Goal: Check status: Check status

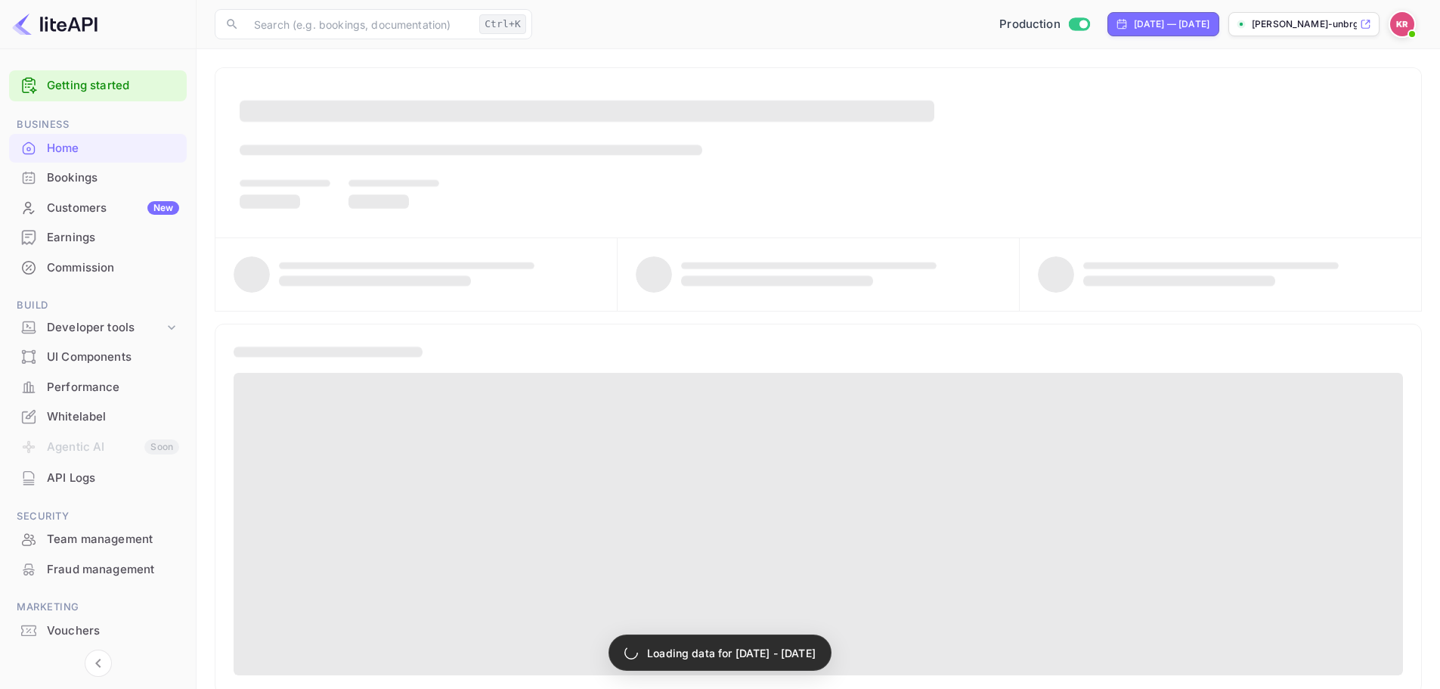
click at [88, 181] on div "Bookings" at bounding box center [113, 177] width 132 height 17
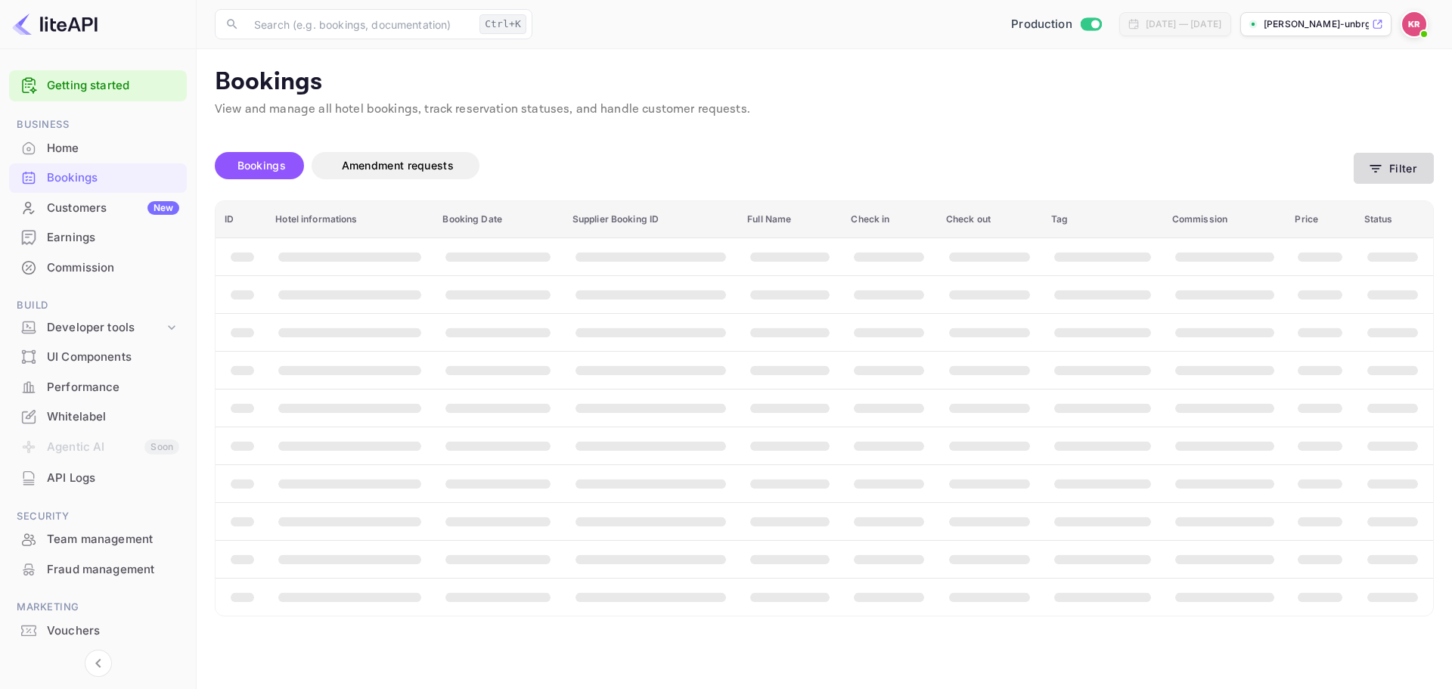
click at [1396, 170] on button "Filter" at bounding box center [1393, 168] width 80 height 31
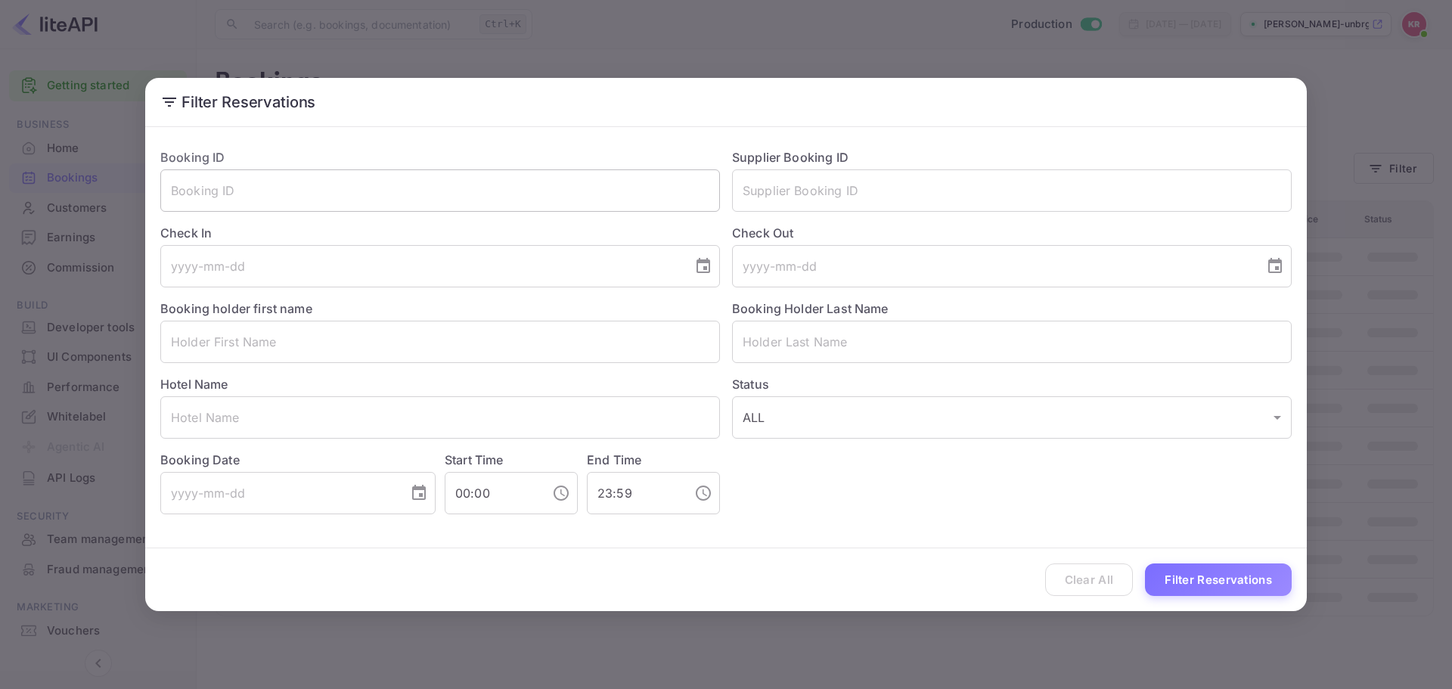
click at [386, 169] on input "text" at bounding box center [440, 190] width 560 height 42
paste input "xmHJzo6cw"
type input "xmHJzo6cw"
click at [1210, 585] on button "Filter Reservations" at bounding box center [1218, 579] width 147 height 33
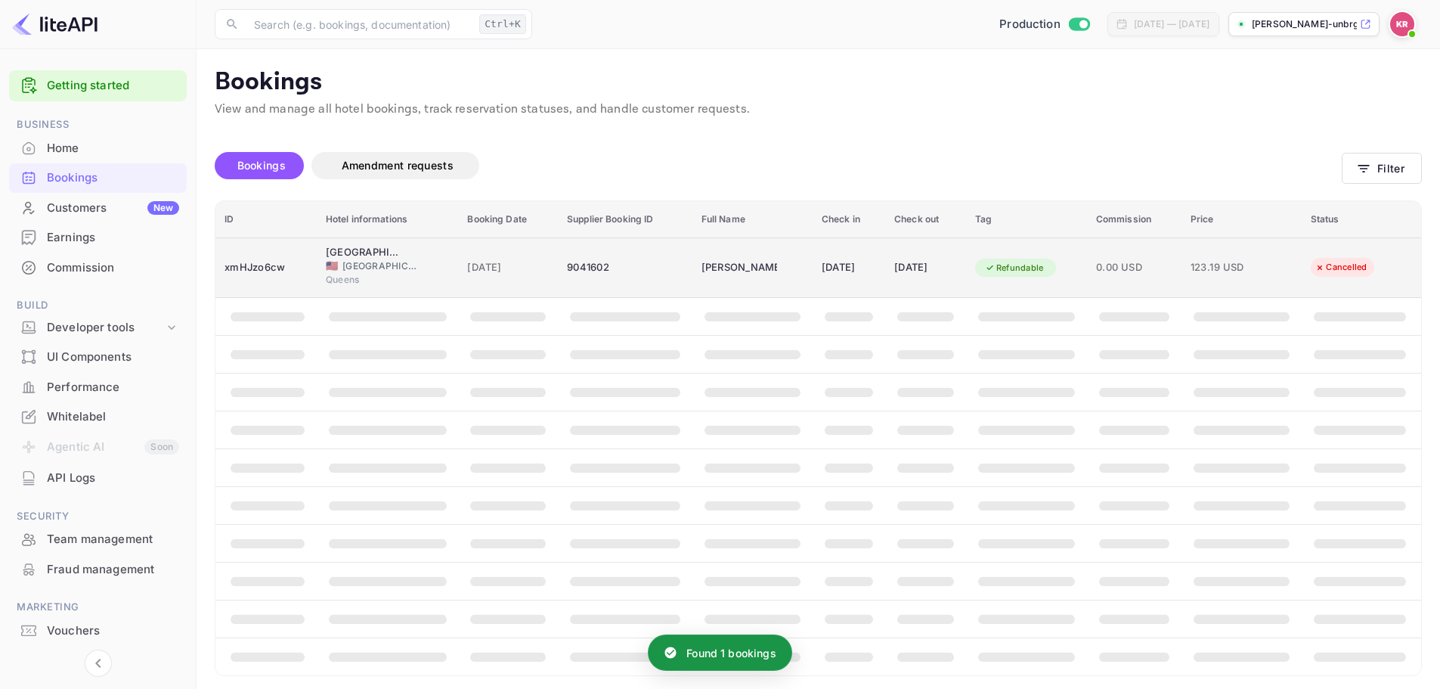
click at [386, 259] on span "[GEOGRAPHIC_DATA]" at bounding box center [381, 266] width 76 height 14
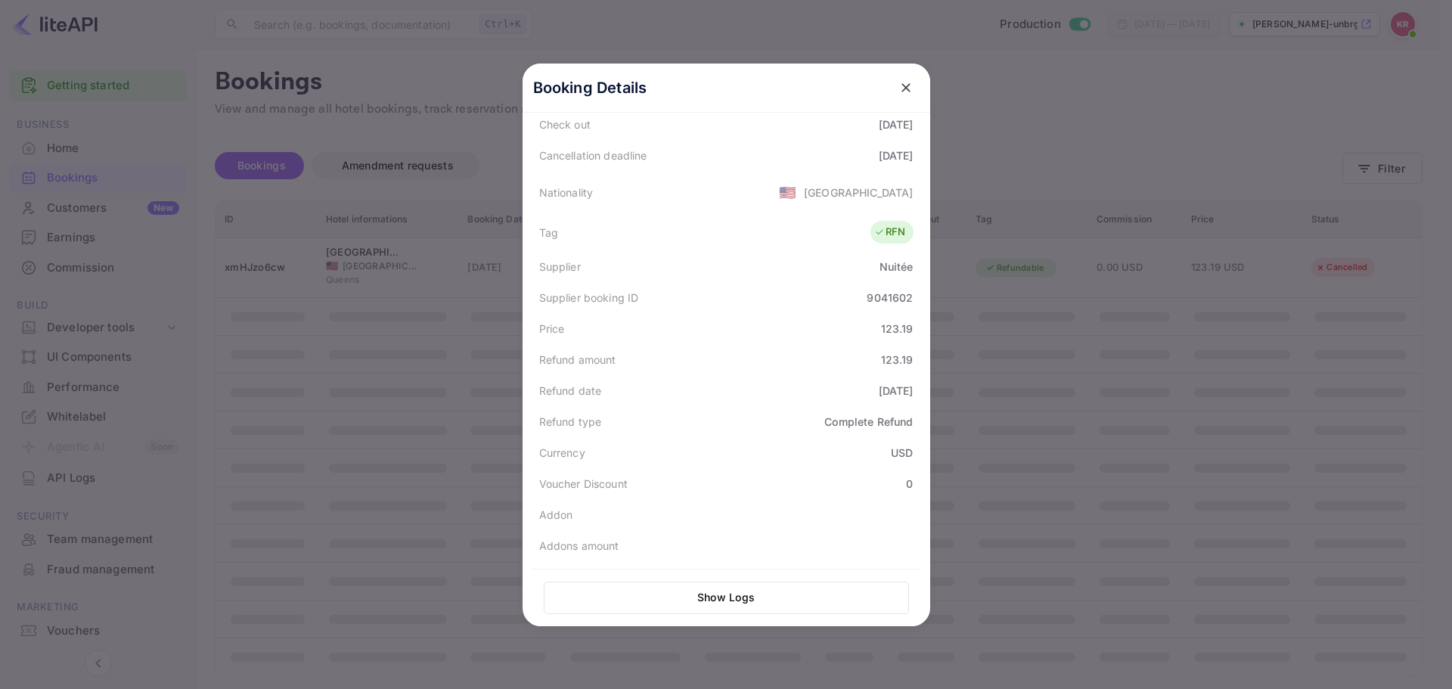
scroll to position [342, 0]
click at [898, 87] on icon "close" at bounding box center [905, 87] width 15 height 15
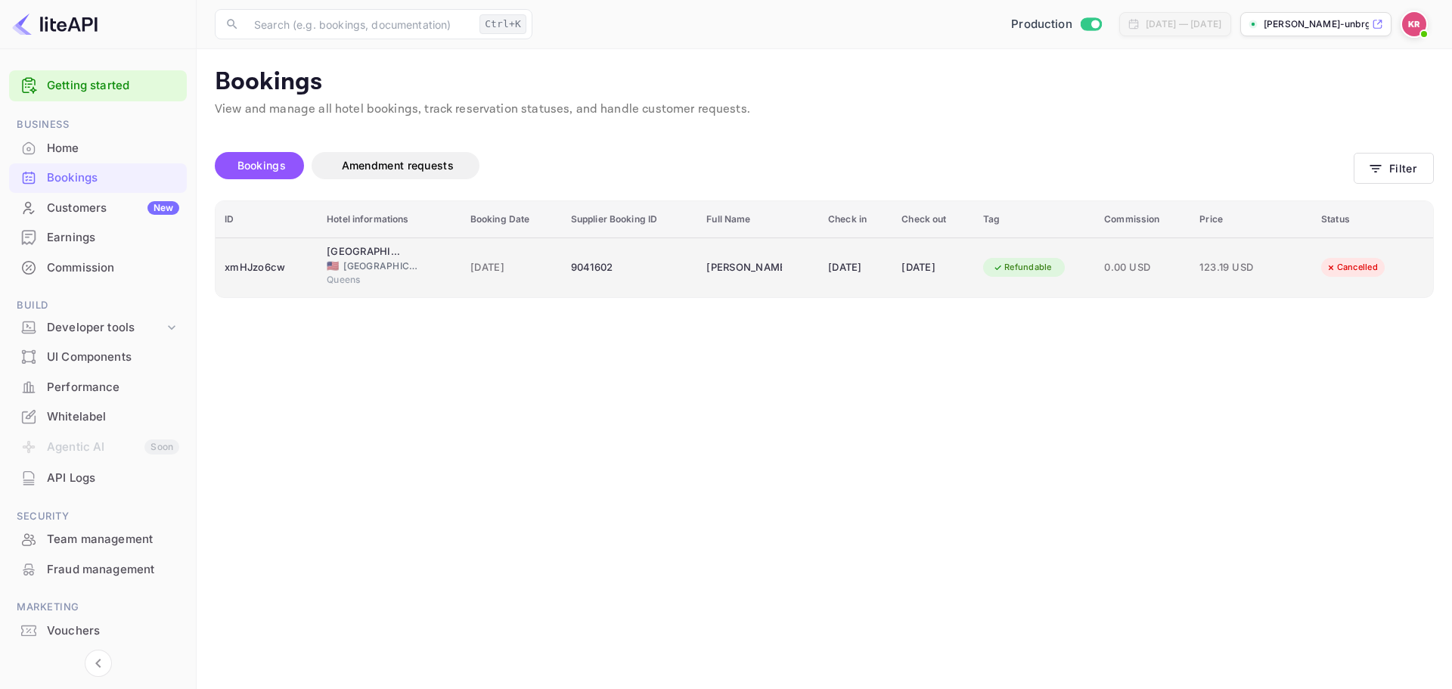
click at [339, 276] on span "Queens" at bounding box center [365, 280] width 76 height 14
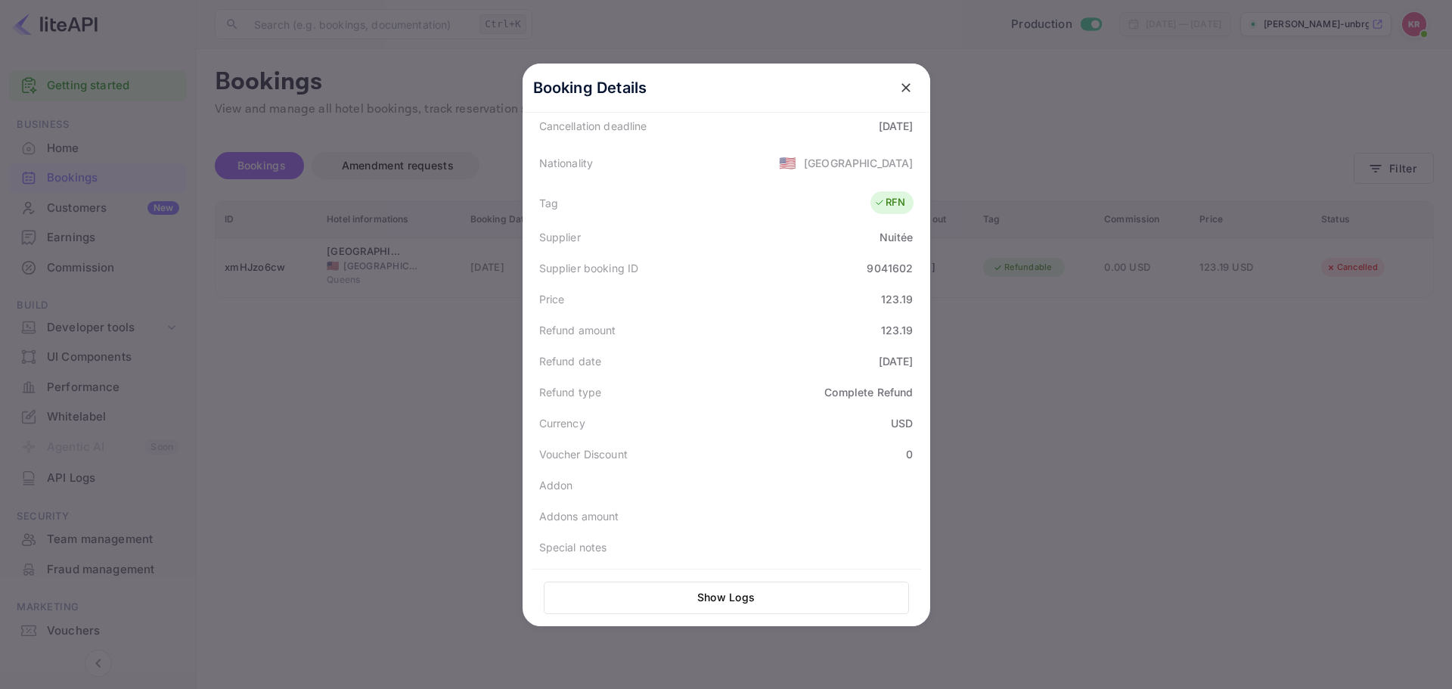
scroll to position [266, 0]
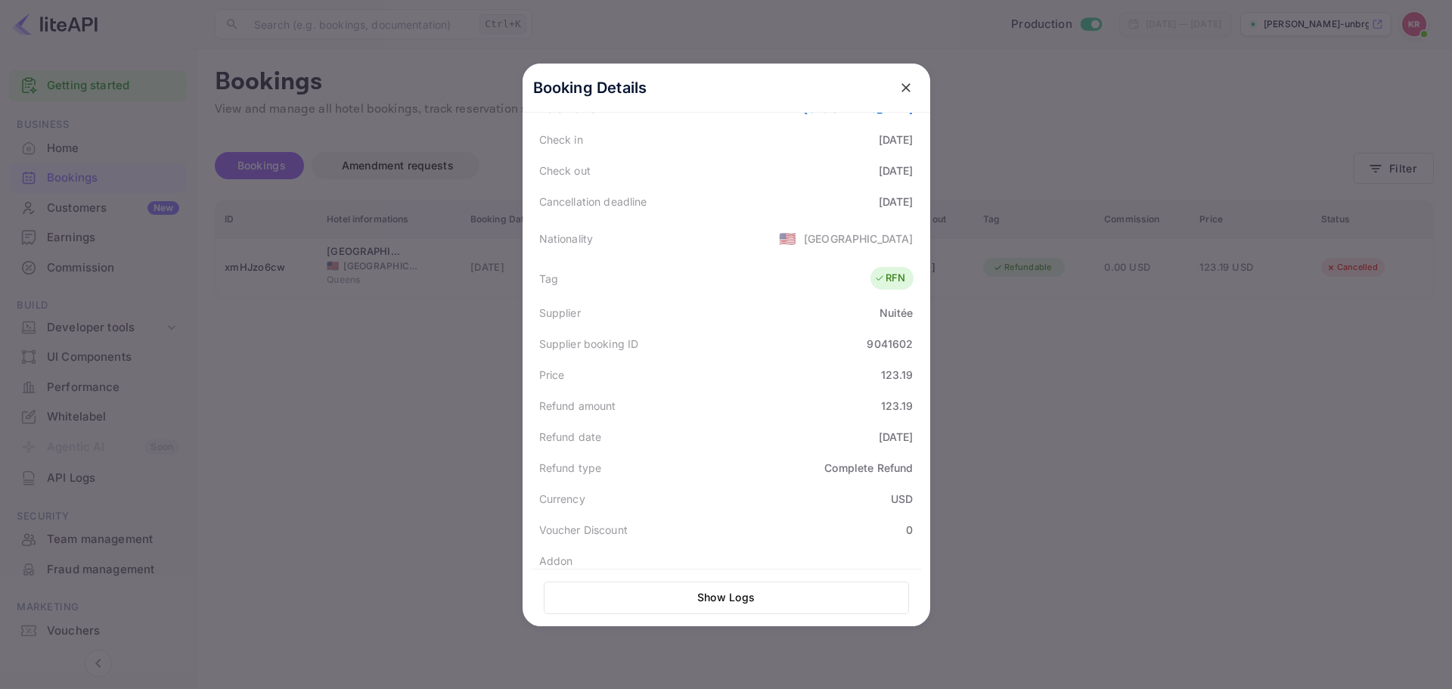
drag, startPoint x: 199, startPoint y: 322, endPoint x: 300, endPoint y: 251, distance: 123.8
click at [199, 322] on div at bounding box center [726, 344] width 1452 height 689
